Goal: Transaction & Acquisition: Download file/media

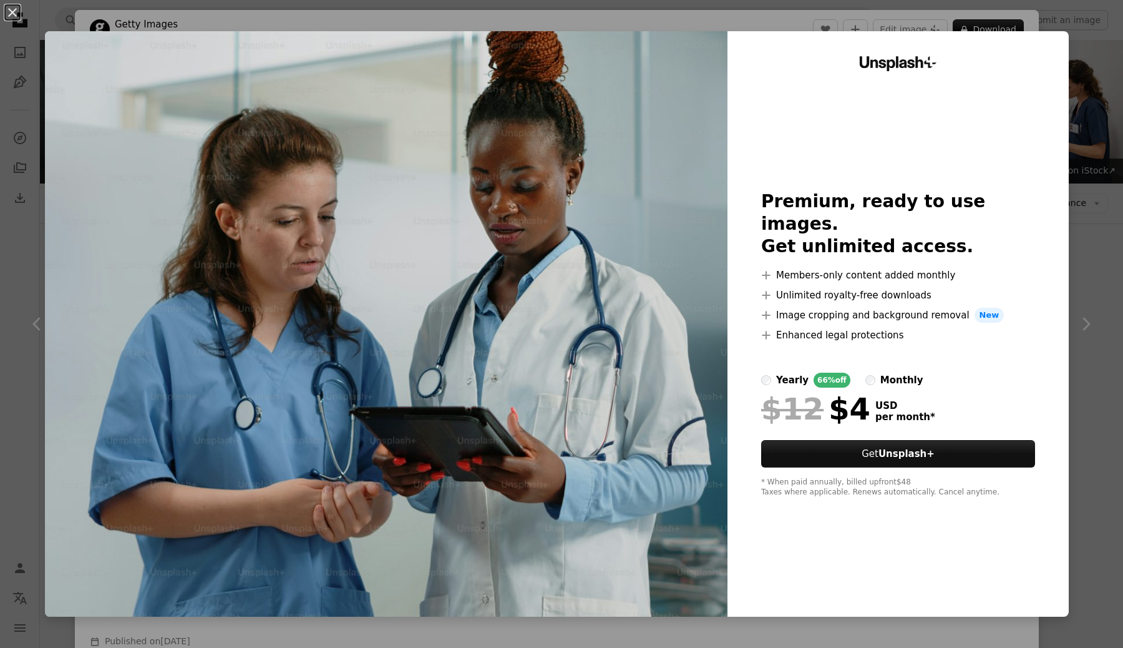
scroll to position [3526, 0]
click at [1091, 228] on div "An X shape Unsplash+ Premium, ready to use images. Get unlimited access. A plus…" at bounding box center [561, 324] width 1123 height 648
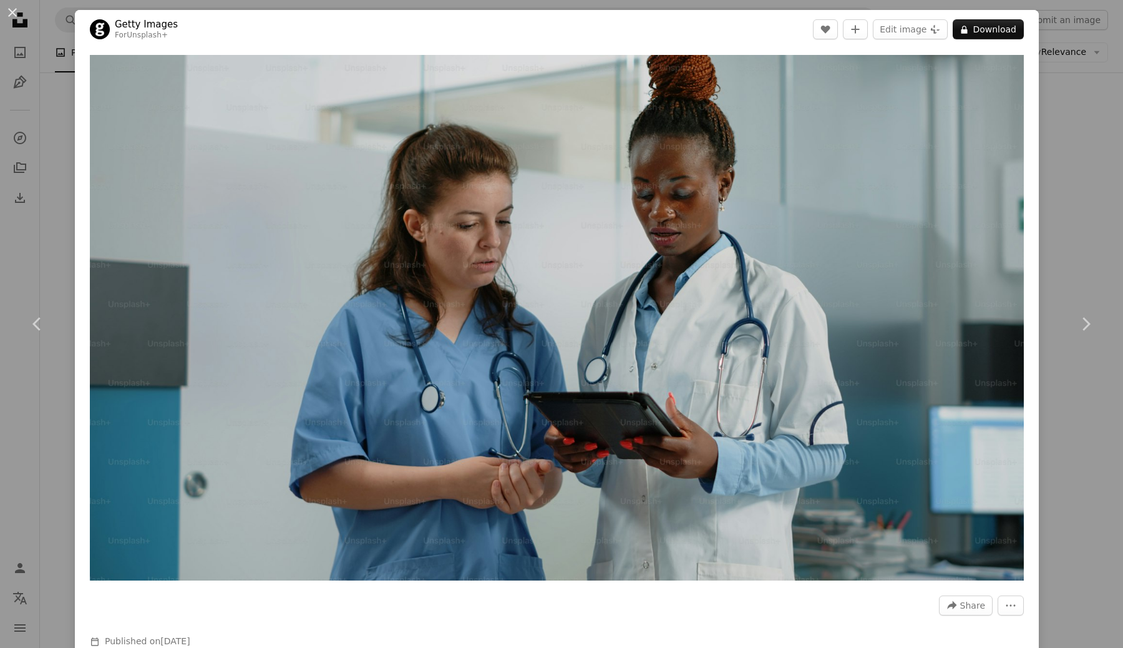
click at [37, 192] on div "An X shape Chevron left Chevron right Getty Images For Unsplash+ A heart A plus…" at bounding box center [561, 324] width 1123 height 648
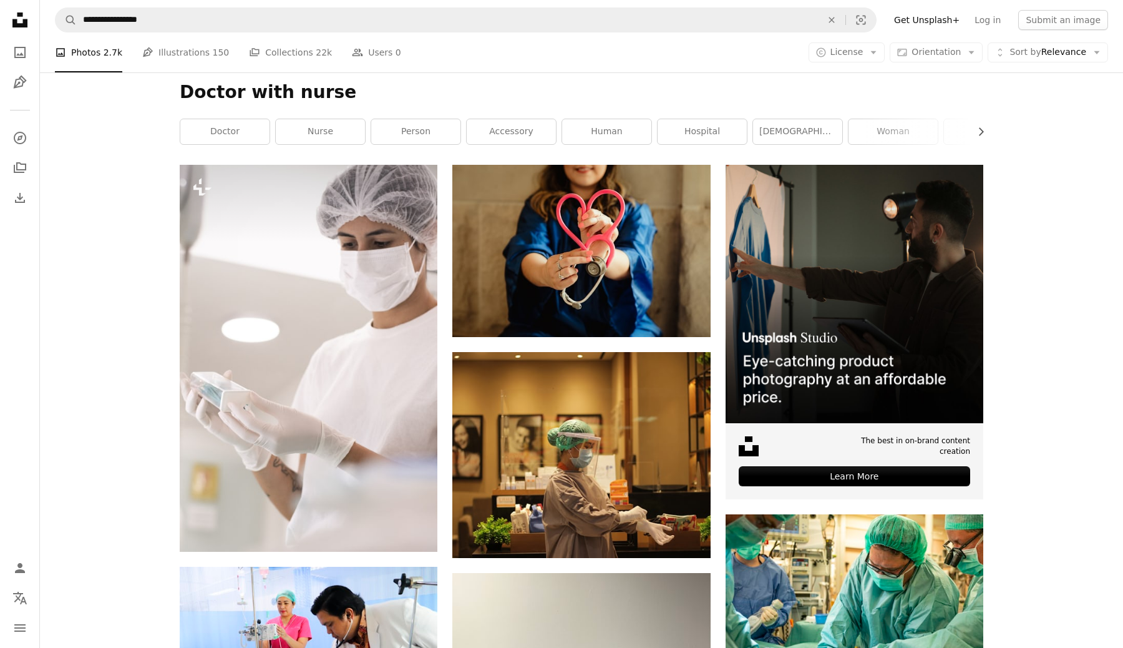
scroll to position [48, 0]
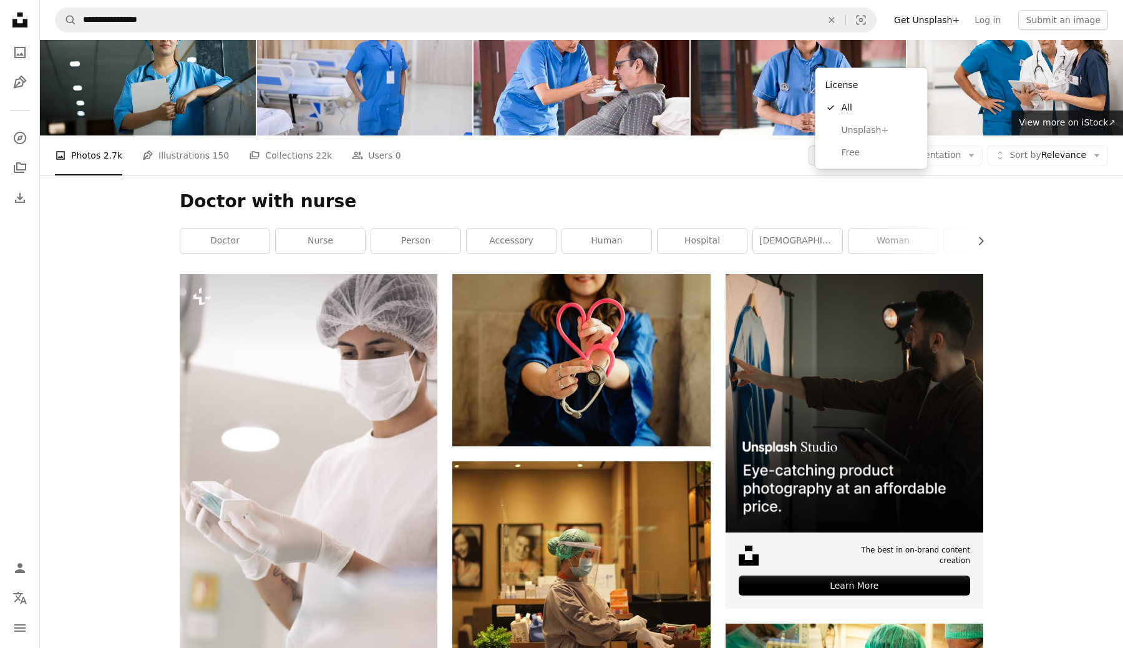
click at [869, 145] on button "A copyright icon © License Arrow down" at bounding box center [847, 155] width 77 height 20
click at [864, 151] on span "Free" at bounding box center [880, 152] width 76 height 12
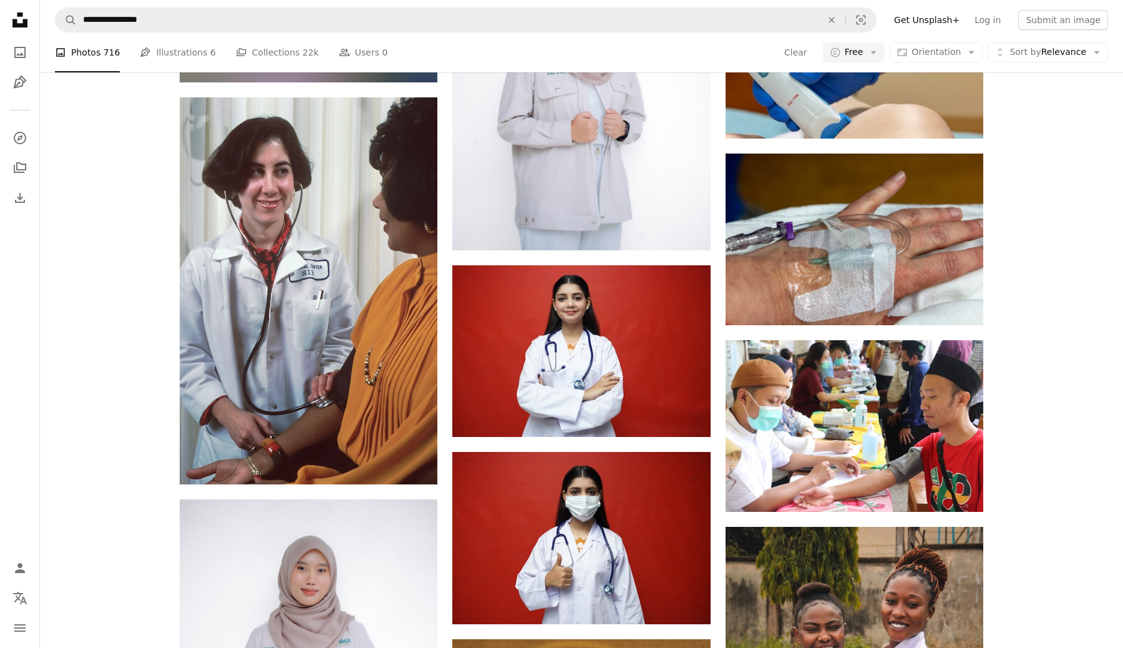
scroll to position [19383, 0]
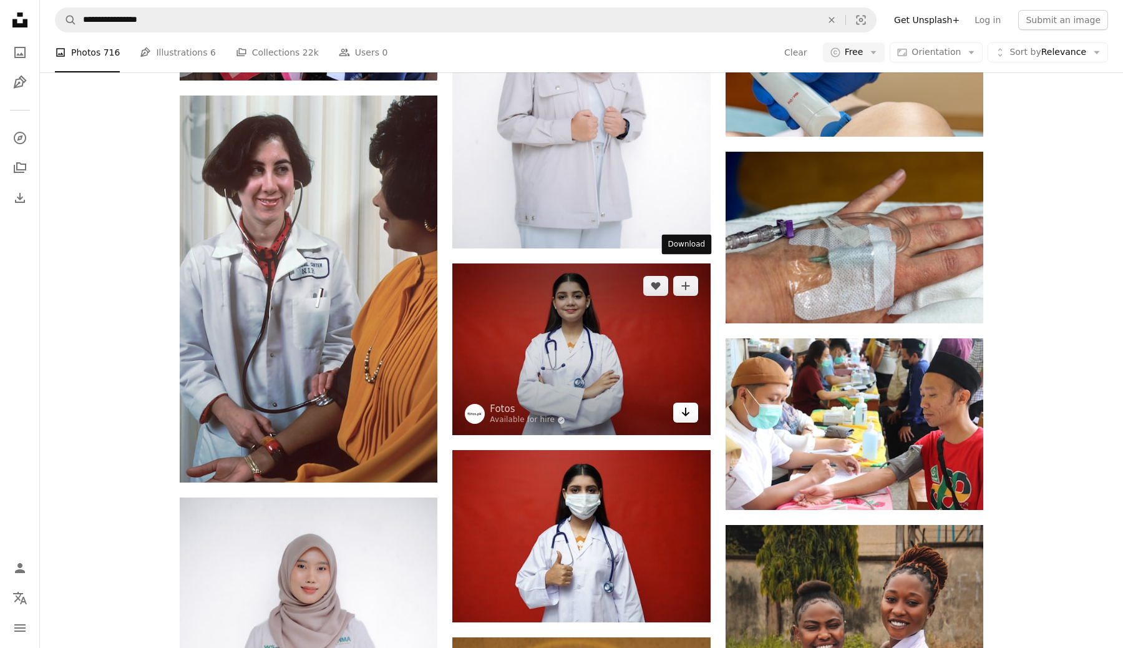
click at [687, 404] on icon "Arrow pointing down" at bounding box center [686, 411] width 10 height 15
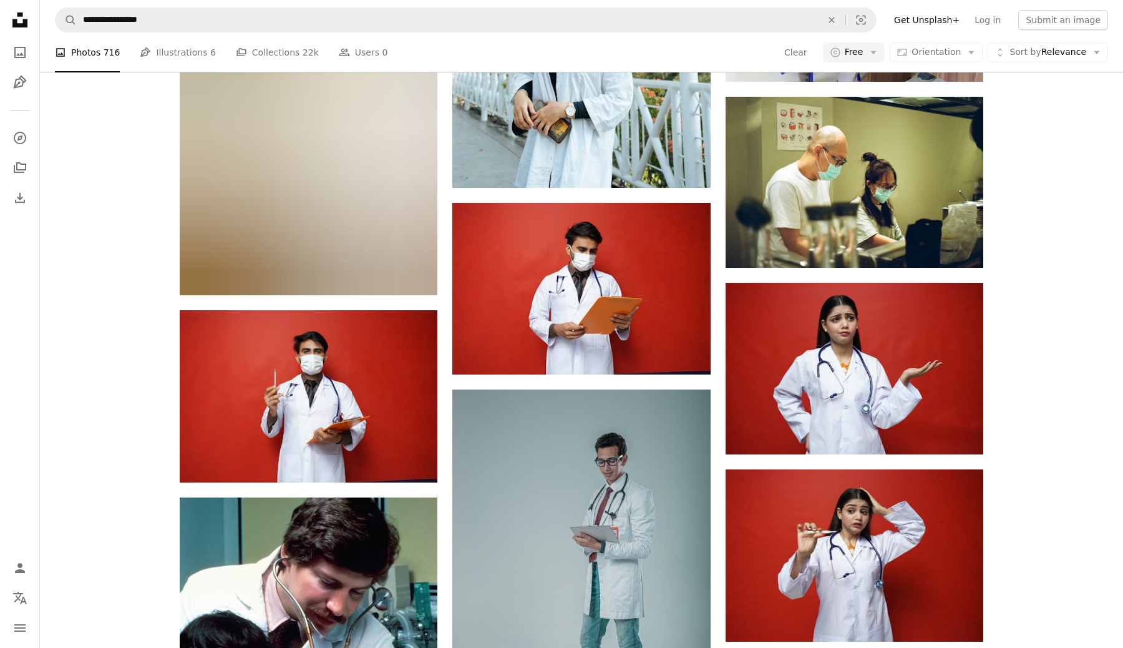
scroll to position [22061, 0]
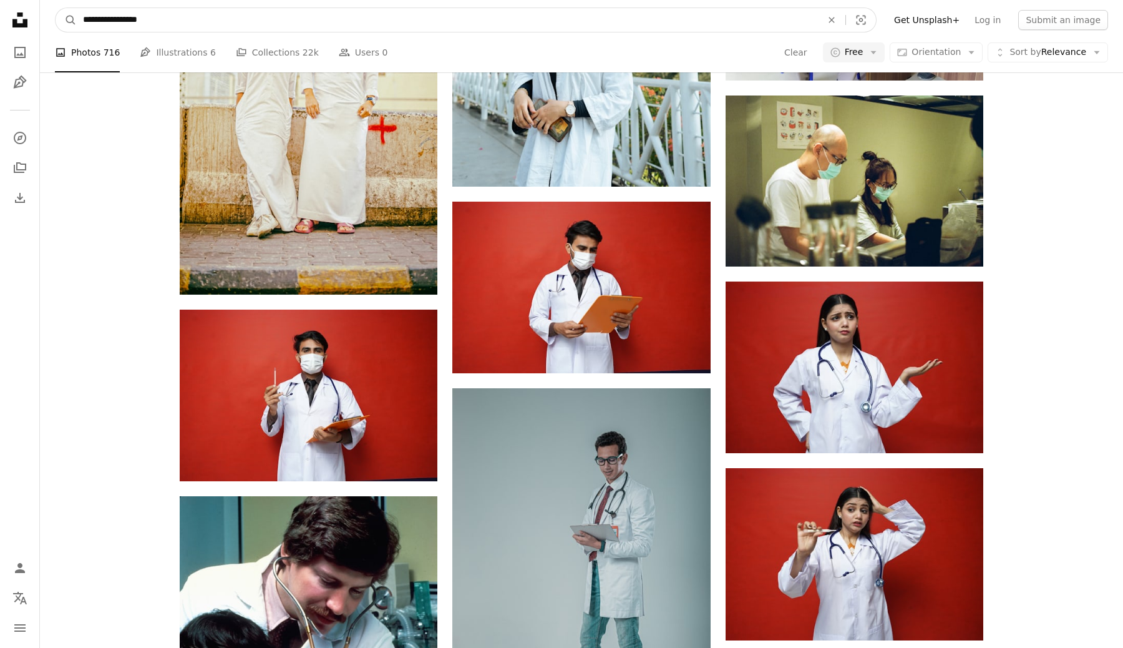
drag, startPoint x: 130, startPoint y: 21, endPoint x: 348, endPoint y: 21, distance: 217.8
click at [348, 21] on input "**********" at bounding box center [447, 20] width 741 height 24
type input "**********"
click button "A magnifying glass" at bounding box center [66, 20] width 21 height 24
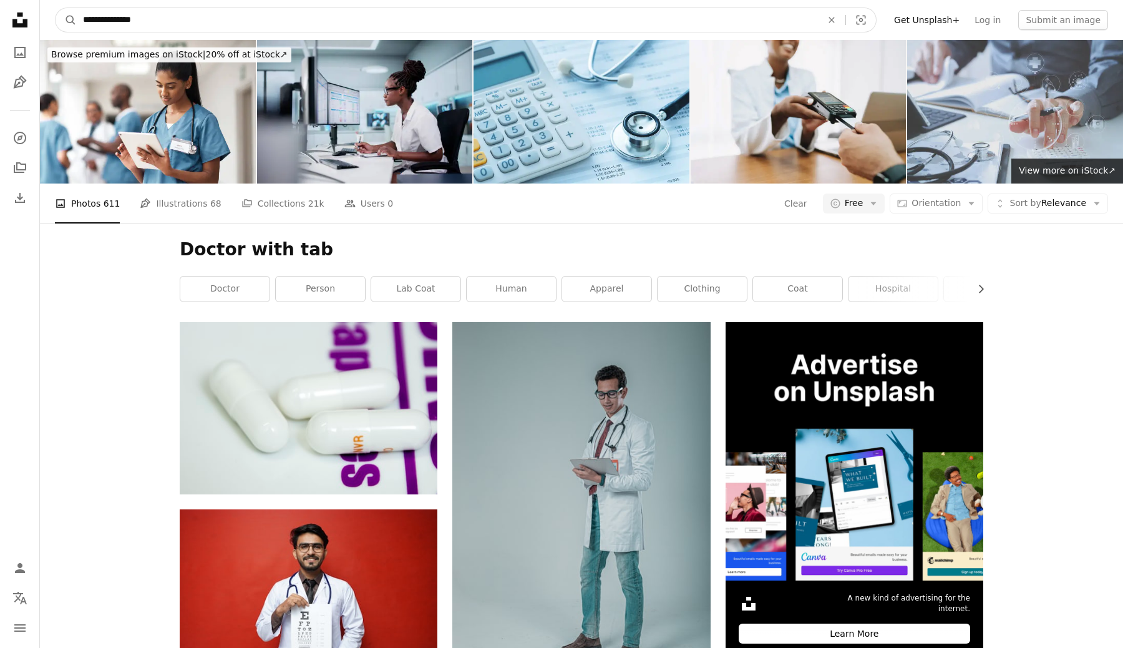
click at [168, 24] on input "**********" at bounding box center [447, 20] width 741 height 24
type input "**********"
click button "A magnifying glass" at bounding box center [66, 20] width 21 height 24
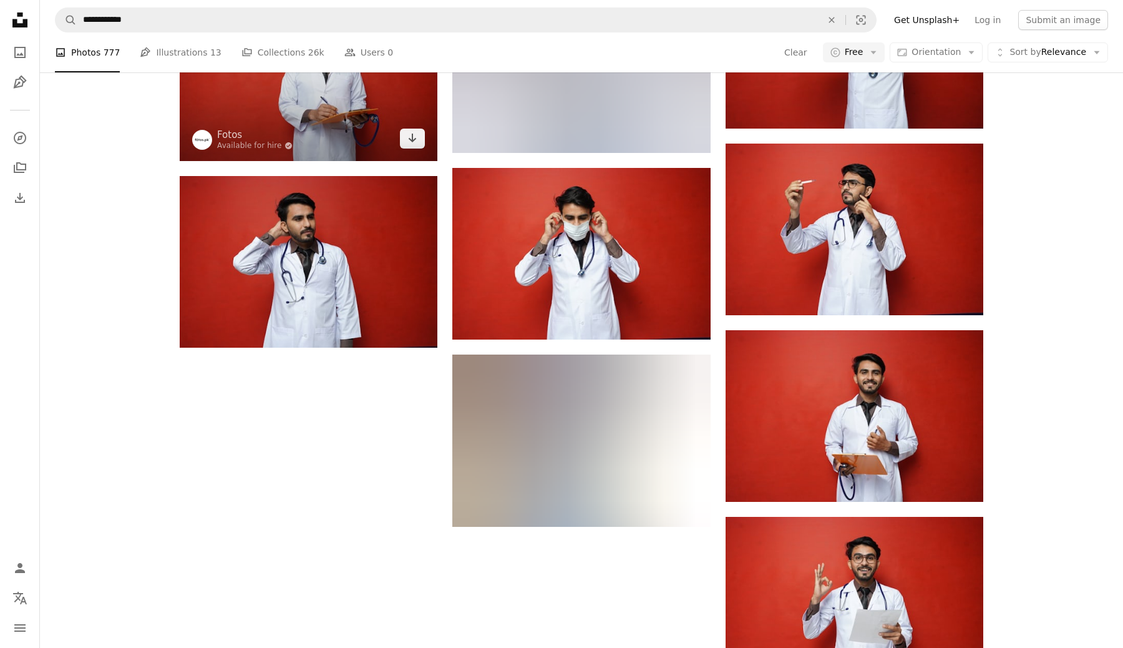
scroll to position [1712, 0]
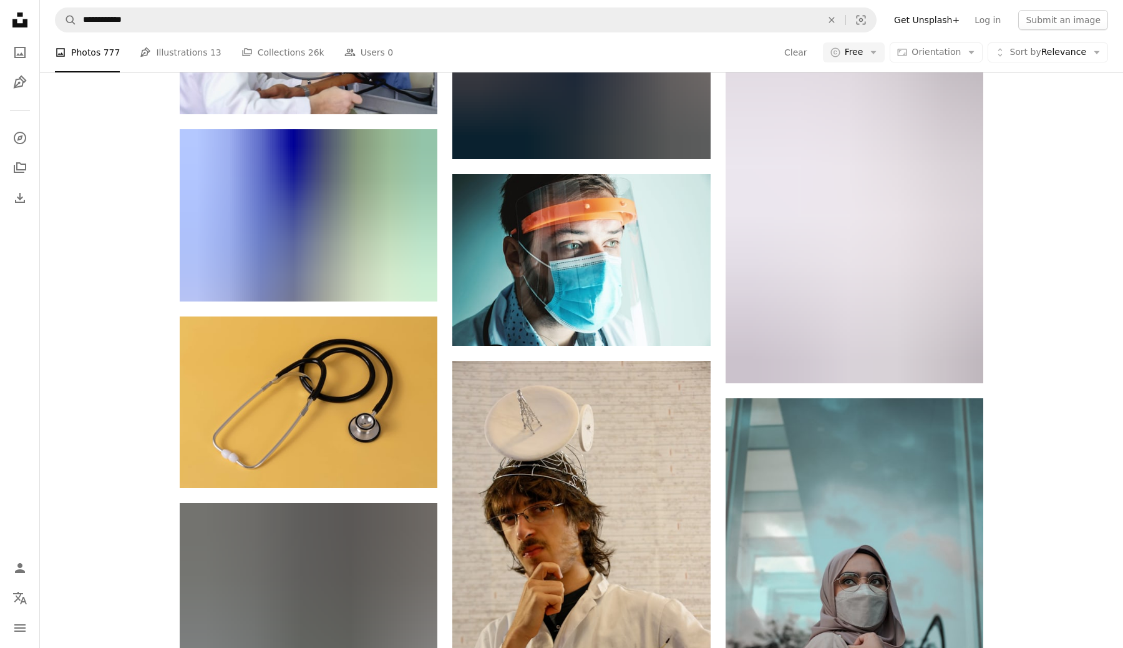
scroll to position [17562, 0]
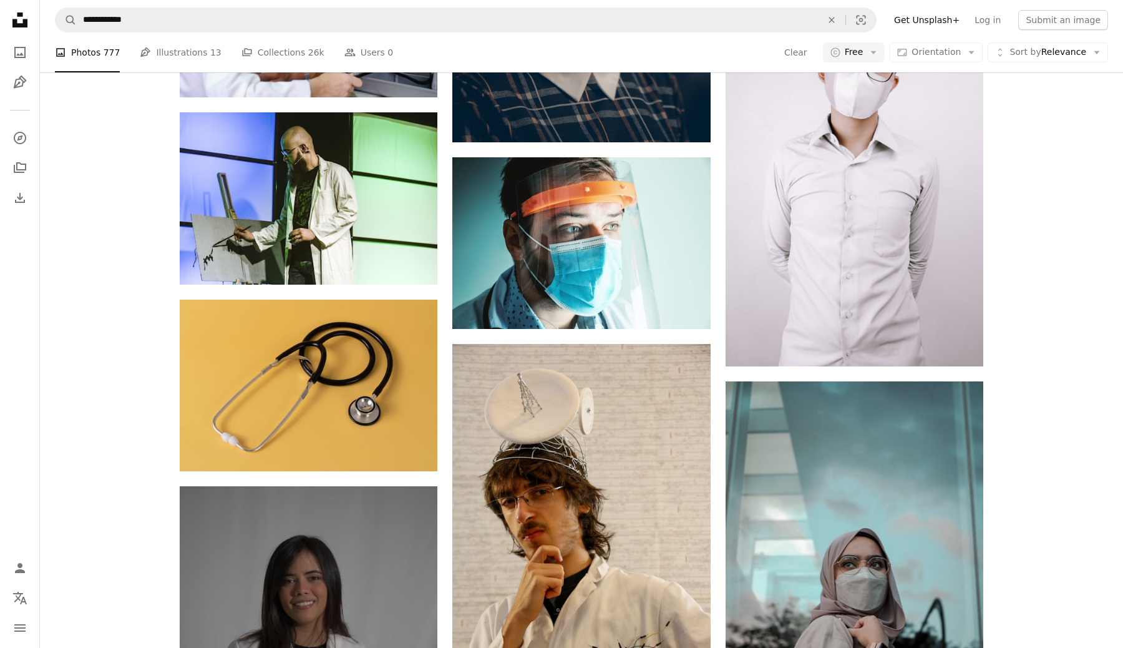
click at [963, 22] on link "Get Unsplash+" at bounding box center [927, 20] width 80 height 20
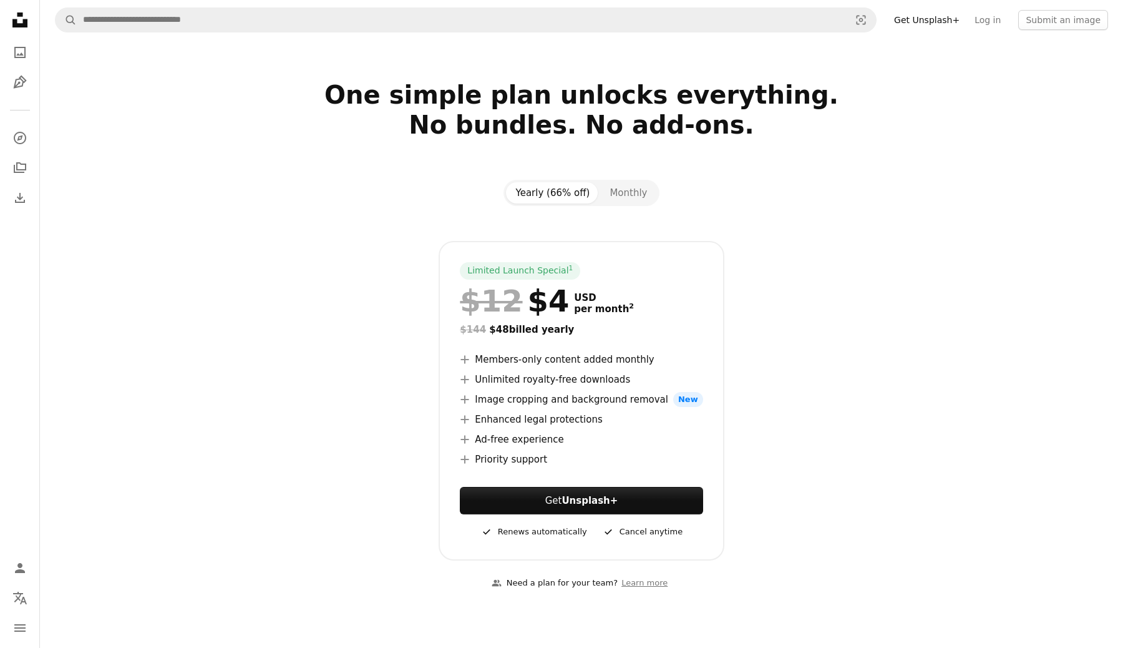
click at [610, 380] on li "A plus sign Unlimited royalty-free downloads" at bounding box center [581, 379] width 243 height 15
click at [876, 372] on div "Limited Launch Special 1 $12 $4 USD per month 2 $144 $48 billed yearly A plus s…" at bounding box center [582, 400] width 804 height 319
click at [916, 215] on div at bounding box center [582, 223] width 804 height 35
click at [638, 189] on button "Monthly" at bounding box center [628, 192] width 57 height 21
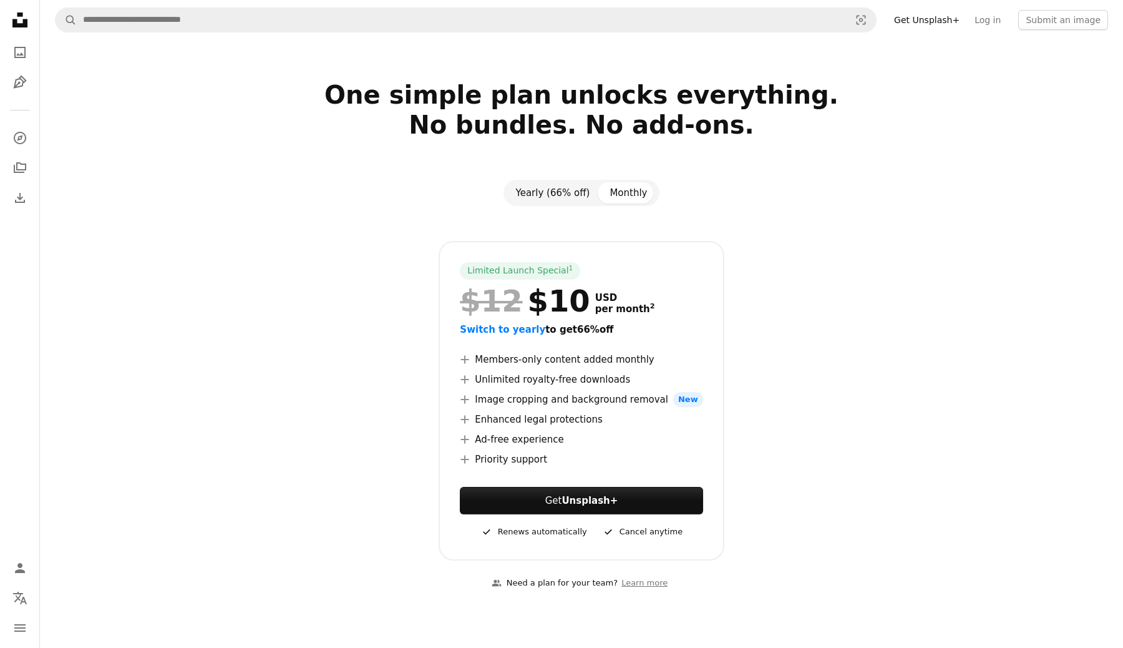
click at [537, 192] on button "Yearly (66% off)" at bounding box center [553, 192] width 94 height 21
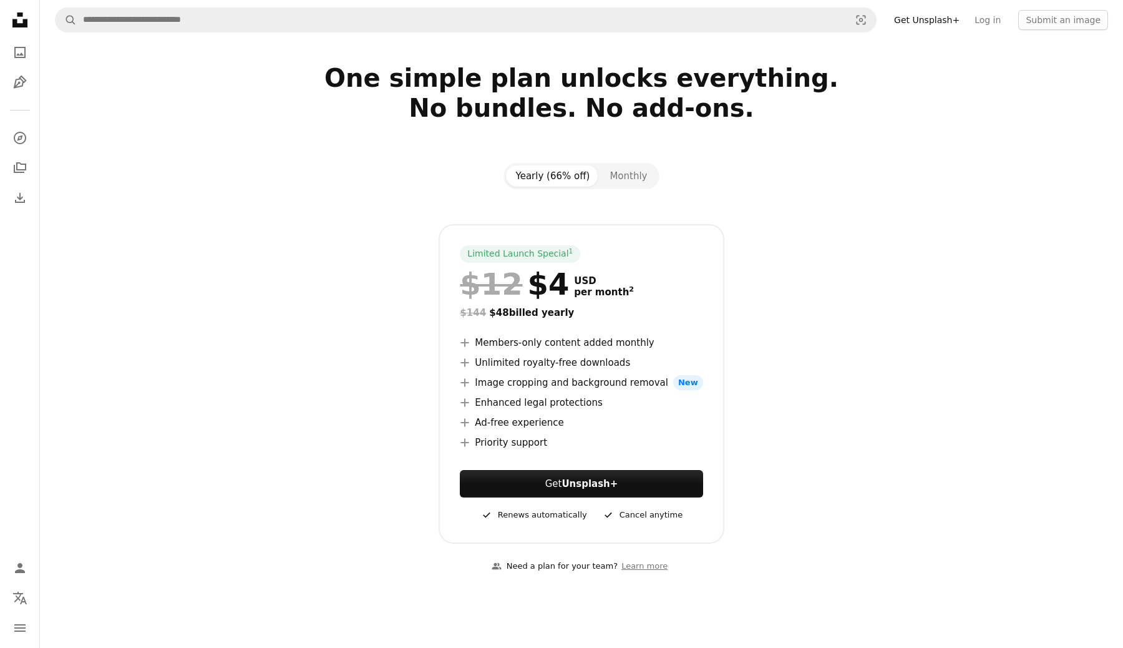
scroll to position [16, 0]
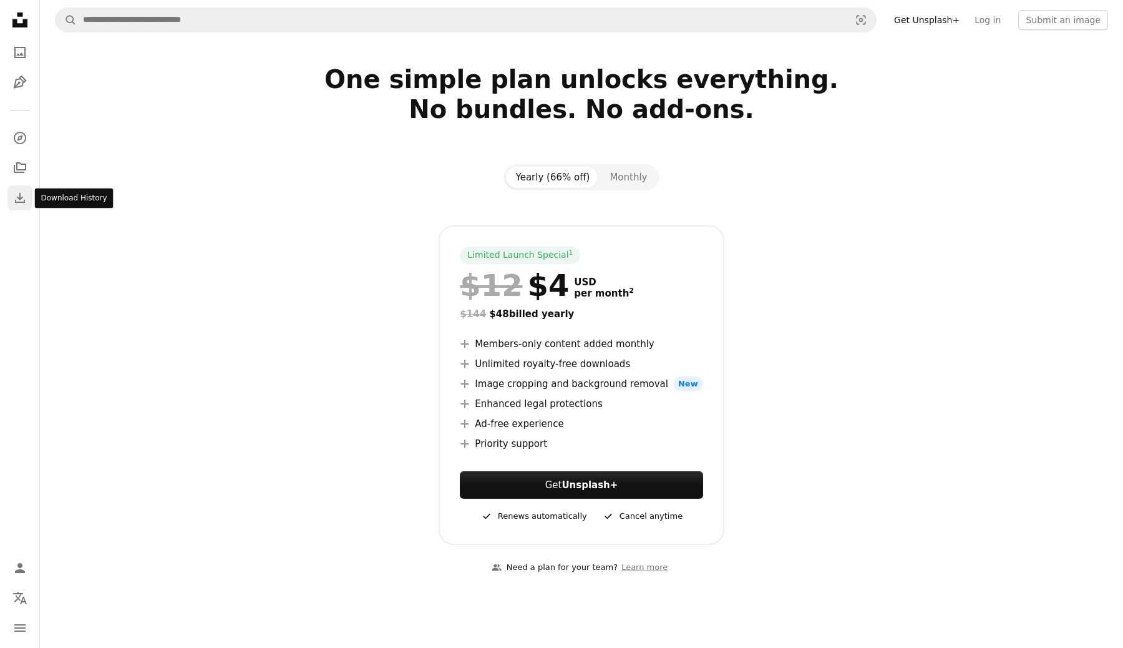
click at [21, 199] on icon "Download" at bounding box center [19, 197] width 15 height 15
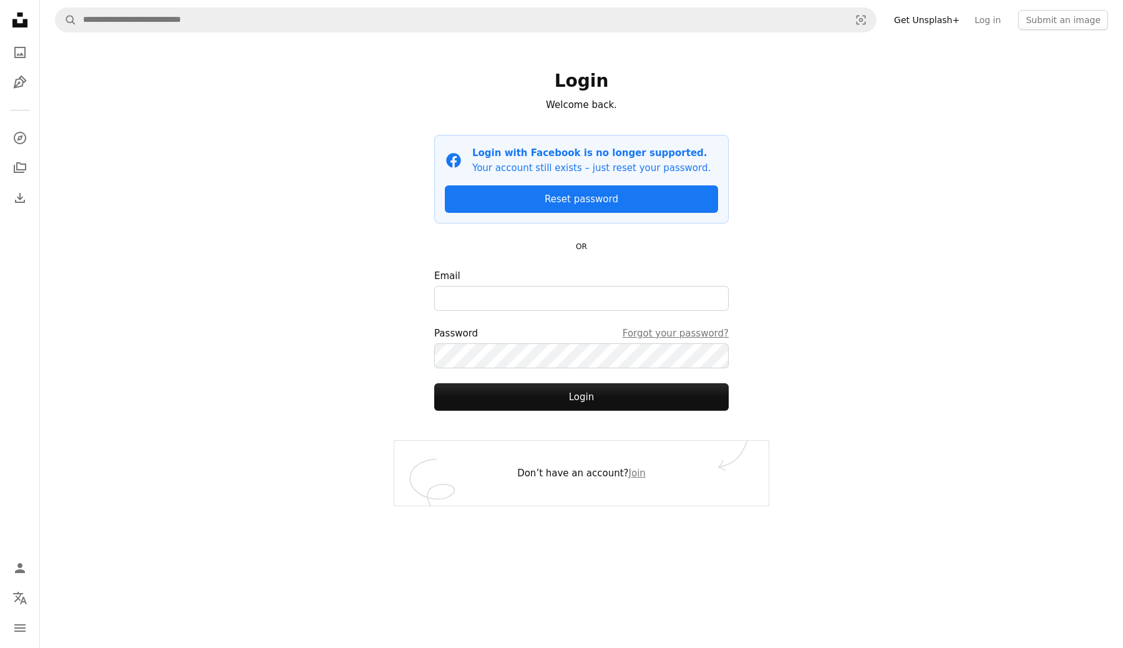
click at [22, 14] on icon at bounding box center [19, 19] width 15 height 15
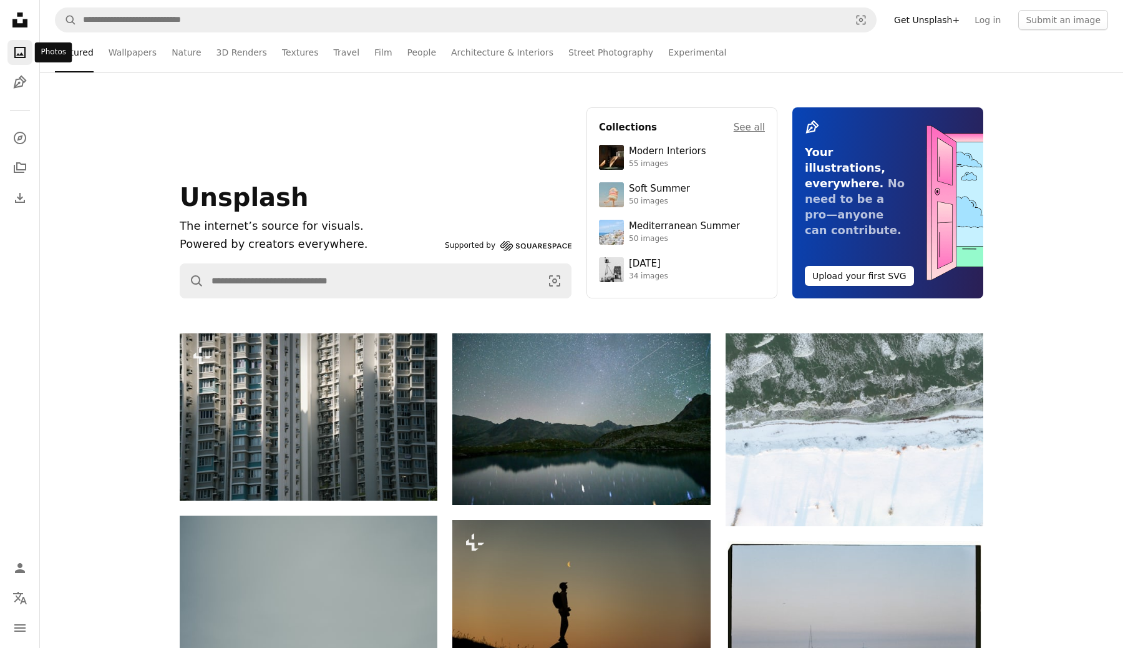
click at [20, 49] on icon "A photo" at bounding box center [19, 52] width 15 height 15
click at [21, 54] on icon "Photos" at bounding box center [19, 52] width 11 height 11
click at [26, 16] on icon "Unsplash logo Unsplash Home" at bounding box center [19, 19] width 25 height 25
click at [21, 77] on icon "Illustrations" at bounding box center [19, 82] width 13 height 13
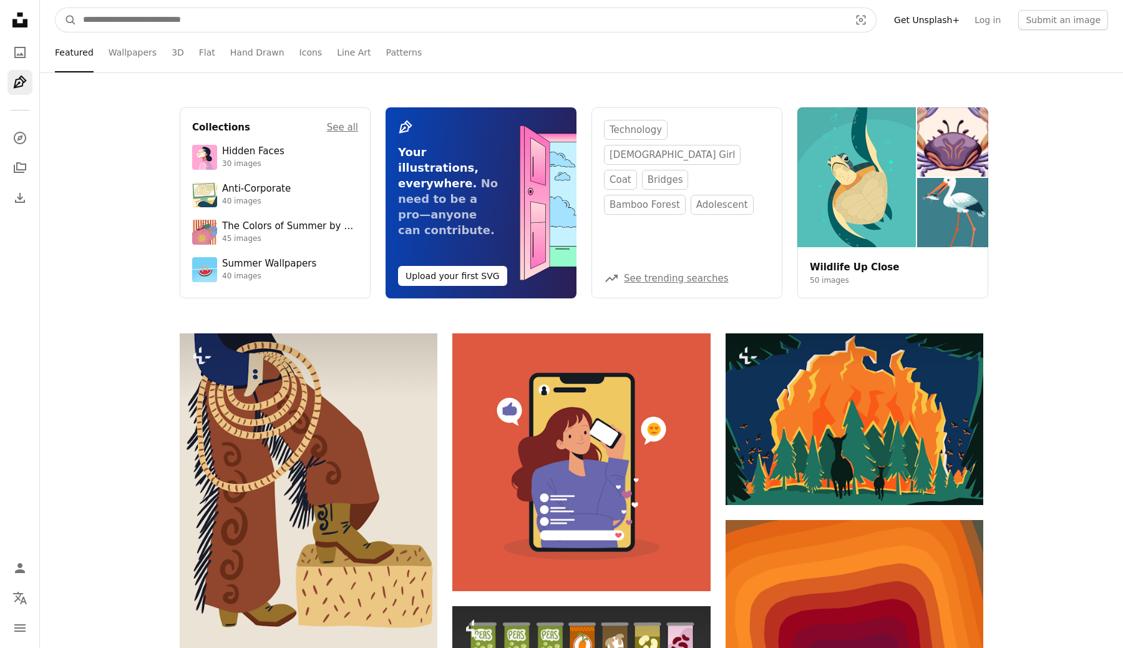
click at [228, 24] on input "Find visuals sitewide" at bounding box center [461, 20] width 769 height 24
type input "**********"
click button "A magnifying glass" at bounding box center [66, 20] width 21 height 24
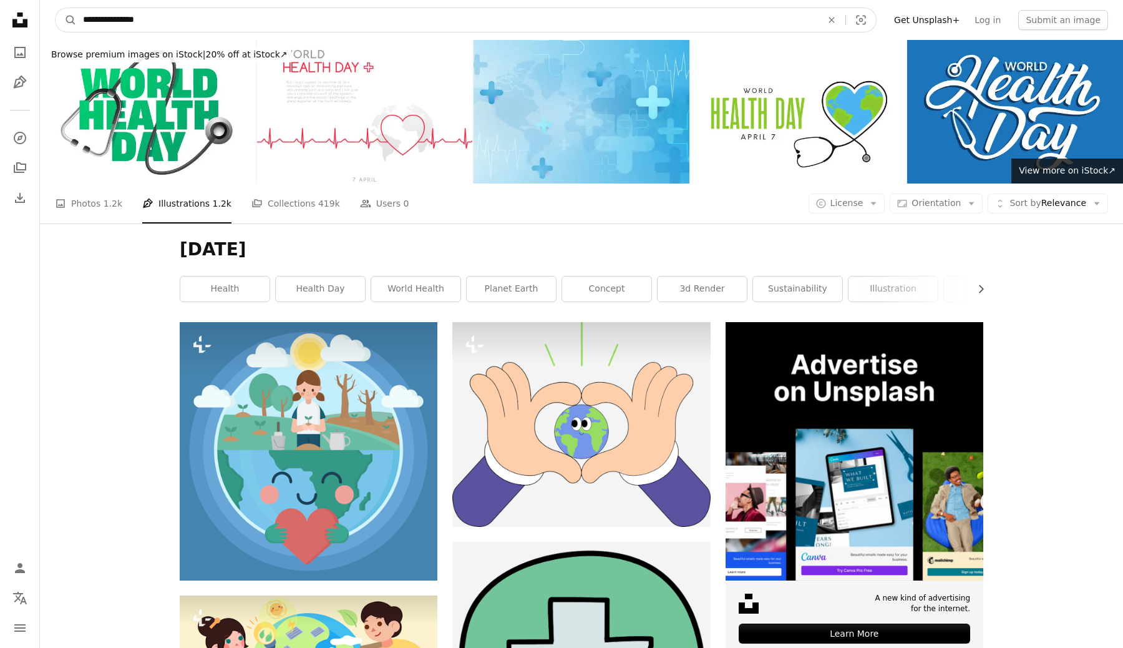
drag, startPoint x: 132, startPoint y: 17, endPoint x: 109, endPoint y: 17, distance: 23.1
click at [109, 17] on input "**********" at bounding box center [447, 20] width 741 height 24
type input "**********"
click button "A magnifying glass" at bounding box center [66, 20] width 21 height 24
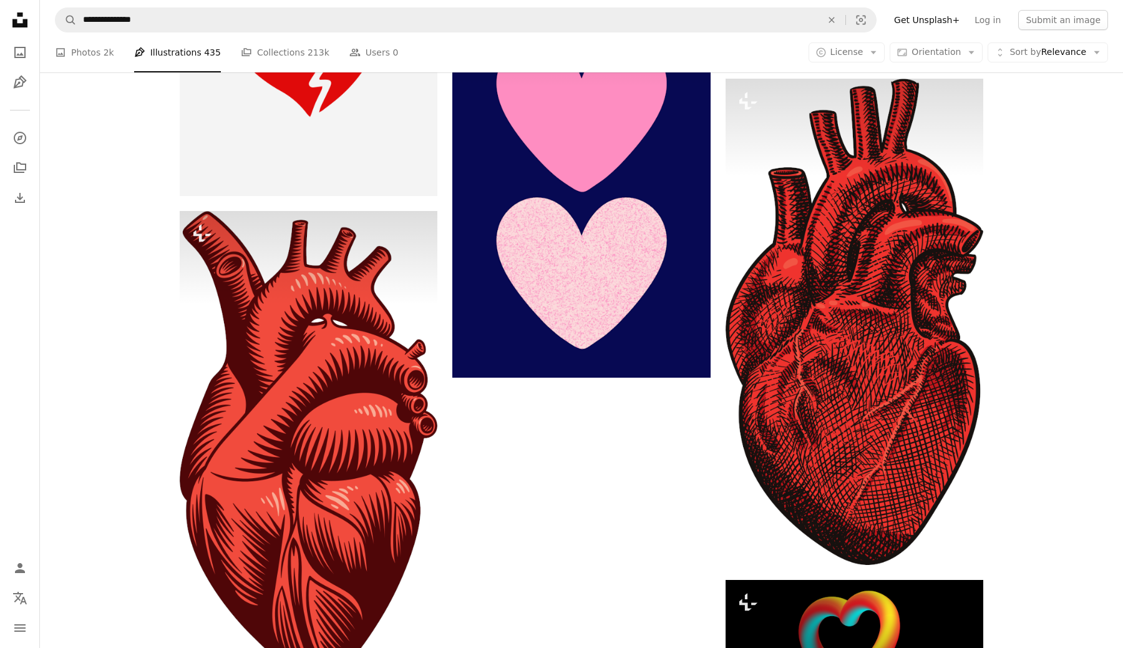
scroll to position [2001, 0]
